Goal: Task Accomplishment & Management: Manage account settings

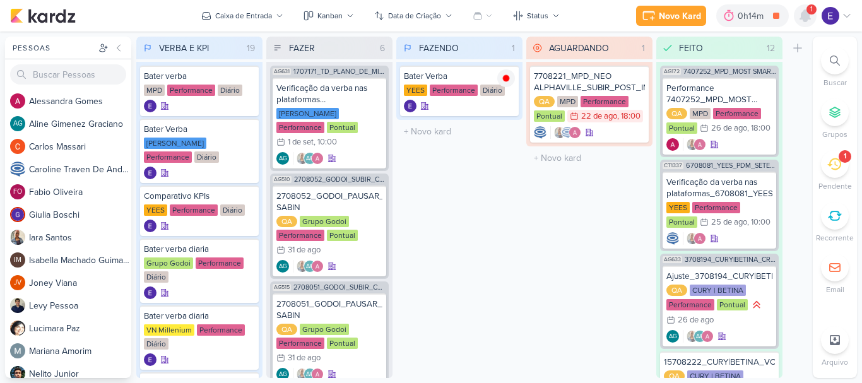
click at [814, 14] on div at bounding box center [804, 15] width 23 height 23
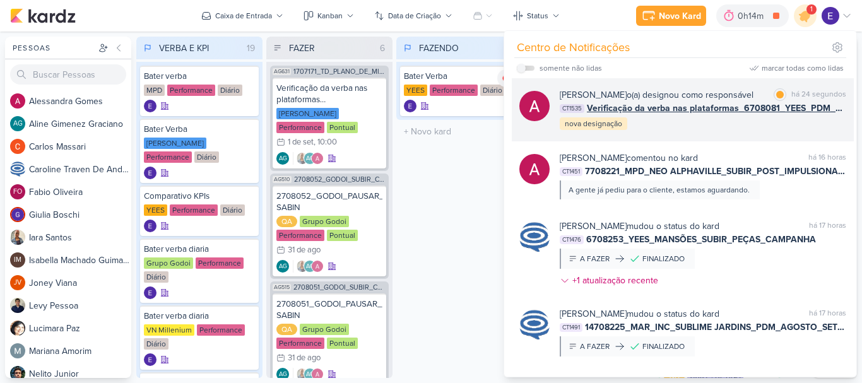
click at [821, 118] on div "[PERSON_NAME] o(a) designou como responsável marcar como lida há 24 segundos CT…" at bounding box center [702, 109] width 286 height 43
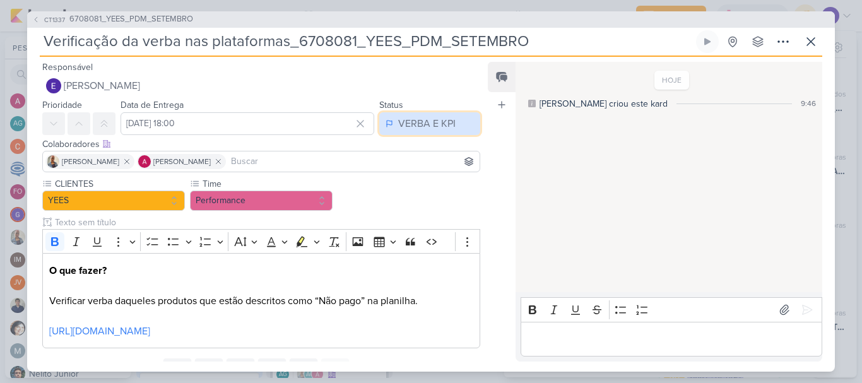
click at [445, 117] on div "VERBA E KPI" at bounding box center [426, 123] width 57 height 15
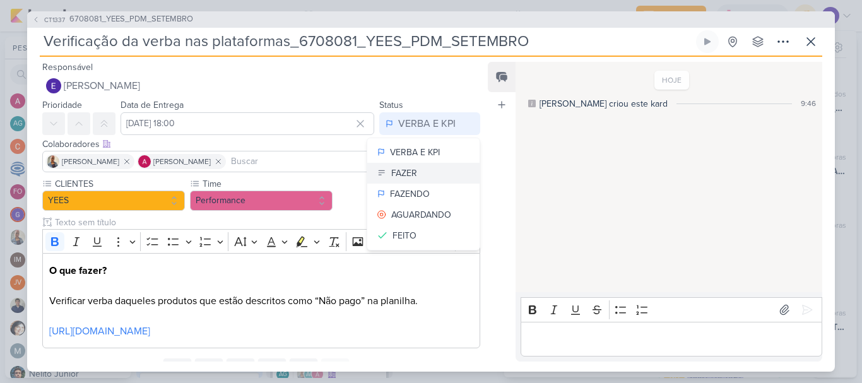
click at [436, 167] on button "FAZER" at bounding box center [423, 173] width 112 height 21
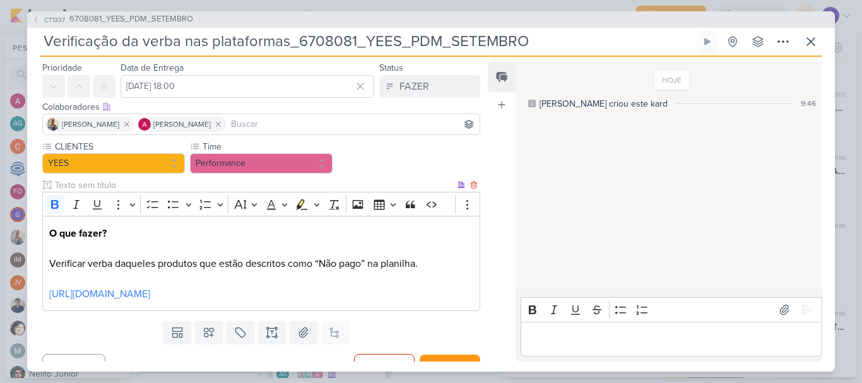
scroll to position [72, 0]
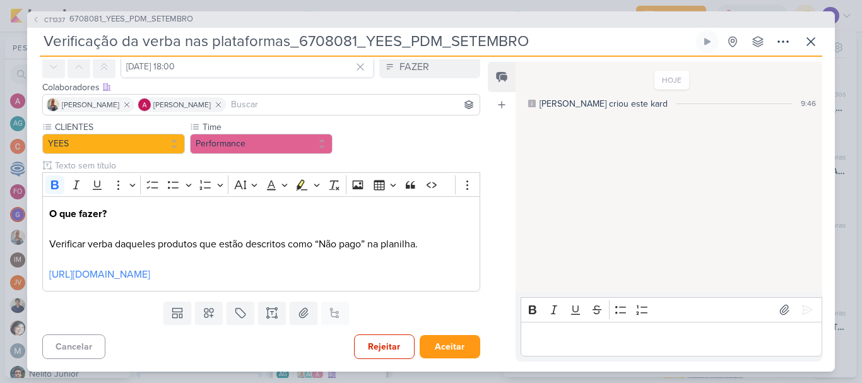
click at [450, 332] on div "Cancelar Rejeitar Aceitar" at bounding box center [256, 345] width 458 height 32
click at [450, 335] on div "Rejeitar Aceitar" at bounding box center [417, 346] width 126 height 25
click at [450, 346] on button "Aceitar" at bounding box center [449, 346] width 61 height 23
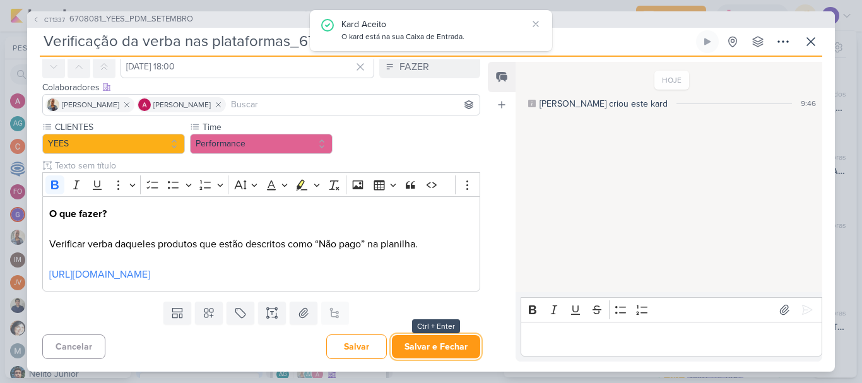
click at [450, 346] on button "Salvar e Fechar" at bounding box center [436, 346] width 88 height 23
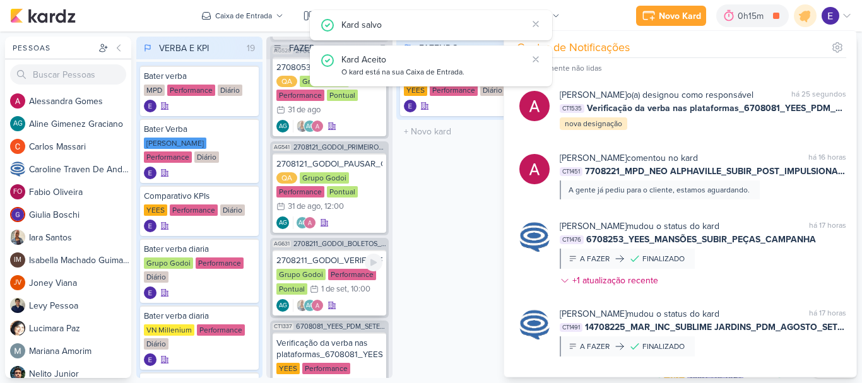
scroll to position [397, 0]
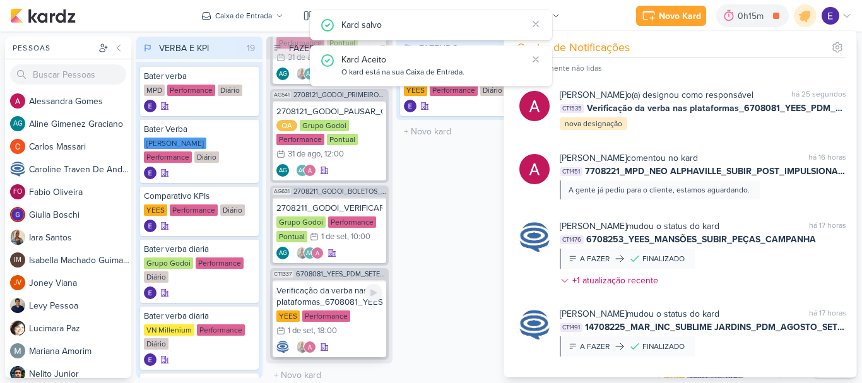
click at [363, 315] on div "YEES Performance 1/9 [DATE] 18:00" at bounding box center [329, 324] width 106 height 28
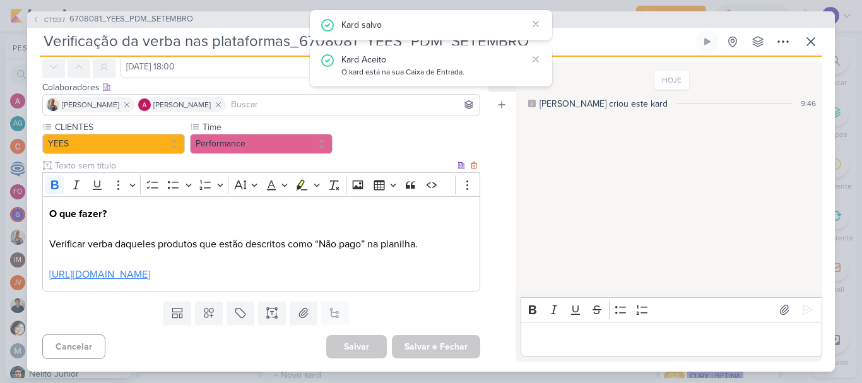
click at [150, 278] on link "[URL][DOMAIN_NAME]" at bounding box center [99, 274] width 101 height 13
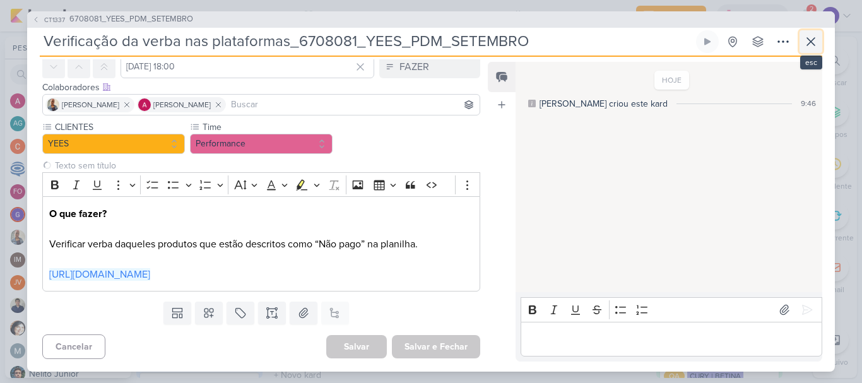
click at [802, 42] on button at bounding box center [810, 41] width 23 height 23
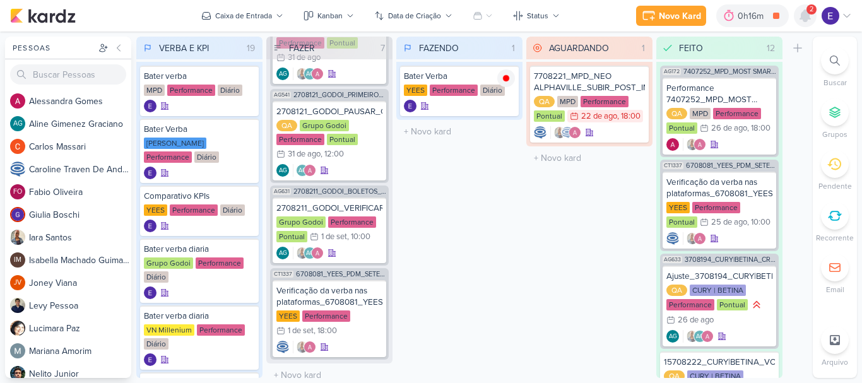
click at [807, 20] on icon at bounding box center [805, 15] width 10 height 11
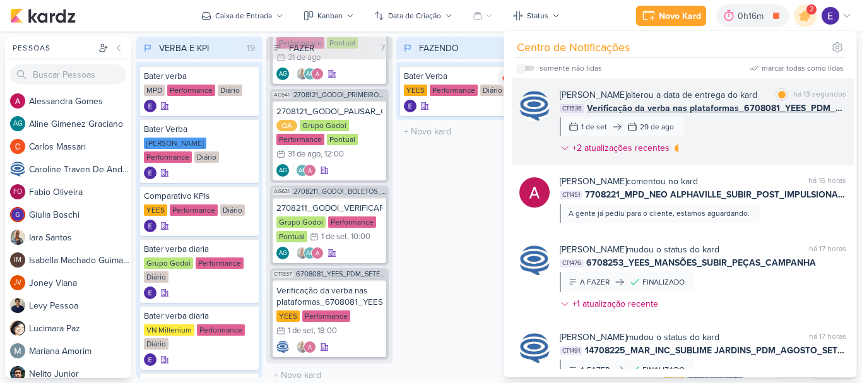
click at [811, 115] on span "Verificação da verba nas plataformas_6708081_YEES_PDM_SETEMBRO" at bounding box center [716, 108] width 259 height 13
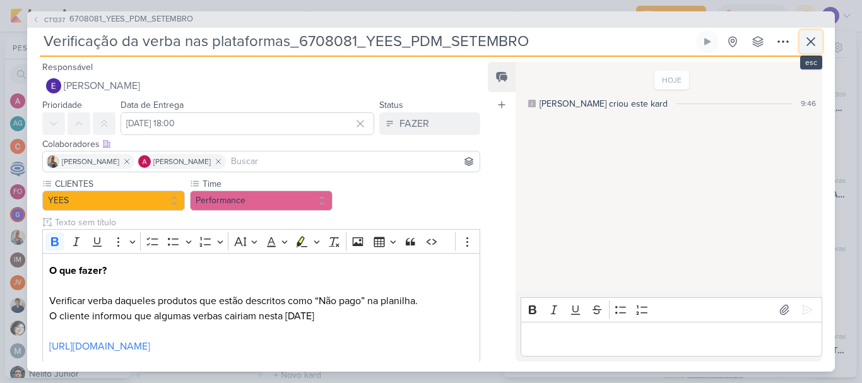
click at [819, 37] on button at bounding box center [810, 41] width 23 height 23
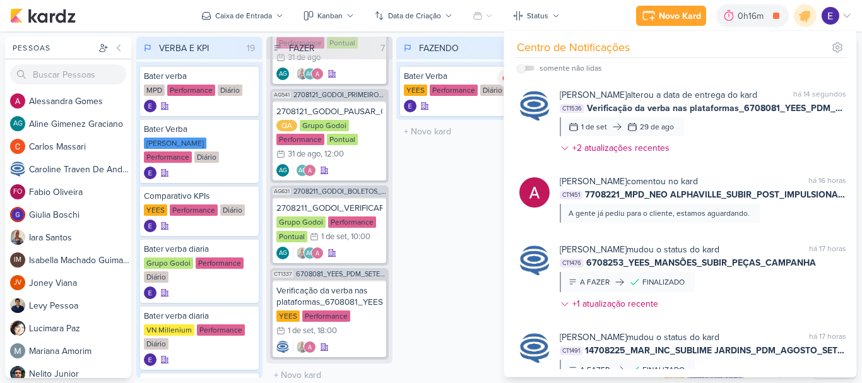
click at [467, 216] on div "FAZENDO 1 Mover Para Esquerda Mover Para Direita [GEOGRAPHIC_DATA] Bater Verba …" at bounding box center [459, 207] width 126 height 341
